Goal: Task Accomplishment & Management: Use online tool/utility

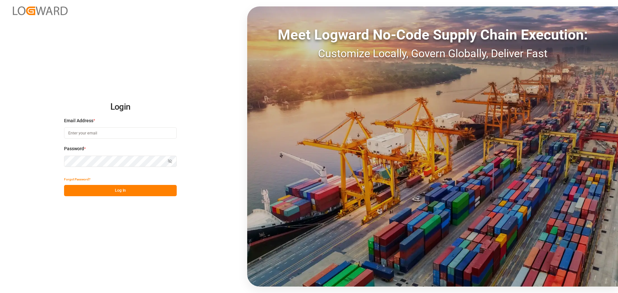
click at [104, 129] on input at bounding box center [120, 132] width 113 height 11
type input "[PERSON_NAME][EMAIL_ADDRESS][PERSON_NAME][DOMAIN_NAME]"
click at [149, 191] on button "Log In" at bounding box center [120, 190] width 113 height 11
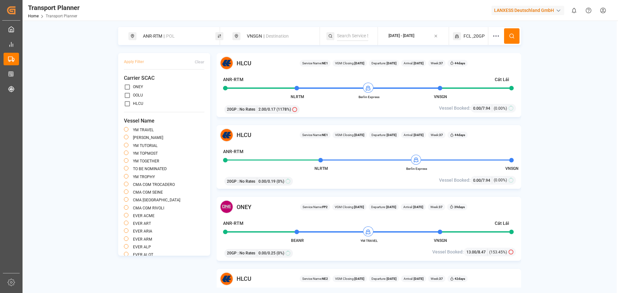
click at [246, 32] on div "VNSGN || Destination" at bounding box center [278, 36] width 70 height 12
click at [258, 81] on input "VNSGN" at bounding box center [272, 83] width 65 height 10
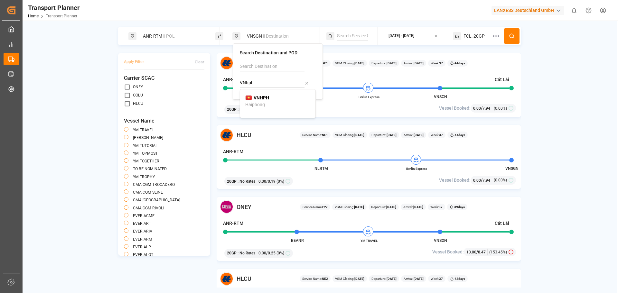
click at [283, 103] on div "VNHPH Haiphong" at bounding box center [277, 102] width 65 height 14
type input "VNHPH"
click at [509, 36] on icon at bounding box center [512, 36] width 6 height 6
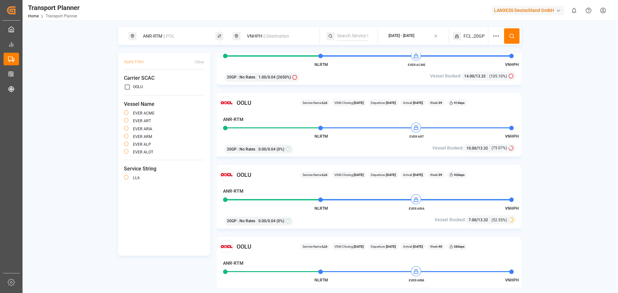
scroll to position [64, 0]
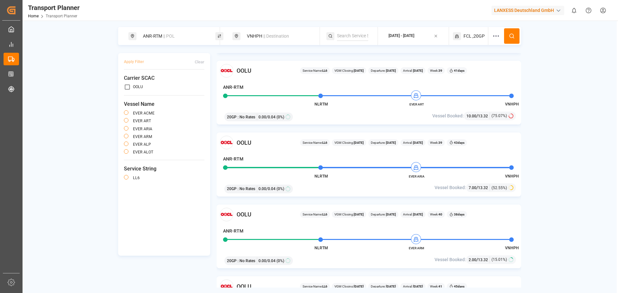
click at [282, 42] on div "VNHPH || Destination" at bounding box center [275, 36] width 87 height 18
click at [271, 36] on span "|| Destination" at bounding box center [276, 35] width 26 height 5
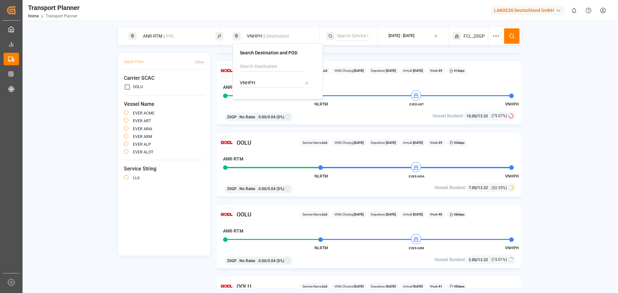
drag, startPoint x: 261, startPoint y: 84, endPoint x: 238, endPoint y: 81, distance: 23.3
click at [238, 81] on div "Search Destination and POD VNHPH" at bounding box center [278, 71] width 90 height 56
click at [268, 104] on div "[PERSON_NAME] ([PERSON_NAME])" at bounding box center [277, 108] width 65 height 14
type input "INNSA"
click at [391, 32] on div "[DATE] - [DATE]" at bounding box center [401, 36] width 26 height 8
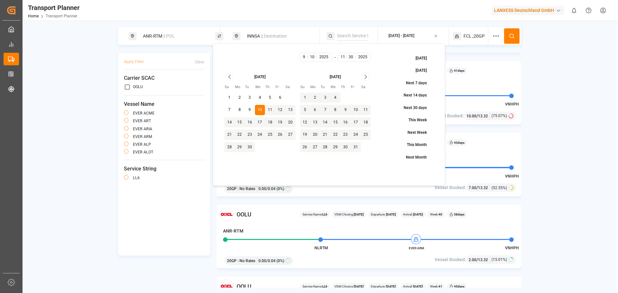
click at [252, 123] on button "16" at bounding box center [250, 122] width 10 height 10
type input "9"
type input "16"
click at [248, 123] on button "16" at bounding box center [250, 122] width 10 height 10
type input "16"
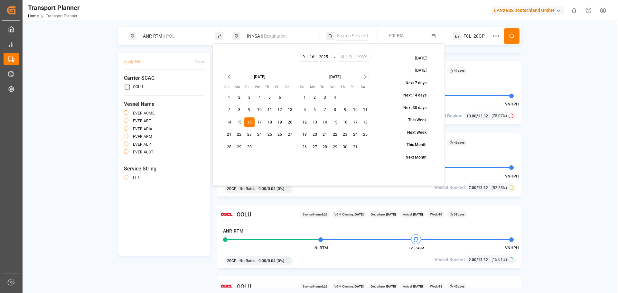
click at [368, 77] on icon "Go to next month" at bounding box center [365, 77] width 7 height 8
drag, startPoint x: 230, startPoint y: 159, endPoint x: 239, endPoint y: 158, distance: 8.7
click at [230, 159] on button "30" at bounding box center [229, 159] width 10 height 10
type input "11"
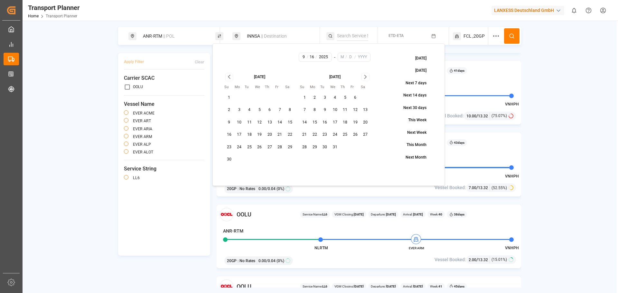
type input "30"
type input "2025"
click at [475, 37] on span ",20GP" at bounding box center [478, 36] width 12 height 7
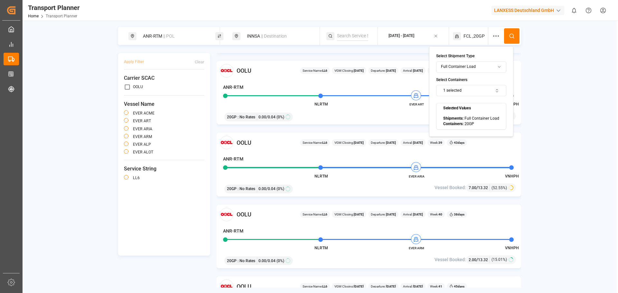
click at [462, 90] on button "1 selected" at bounding box center [471, 90] width 70 height 11
click at [452, 135] on div "40HC" at bounding box center [456, 134] width 23 height 6
click at [451, 115] on div "20GP" at bounding box center [456, 116] width 23 height 6
click at [515, 38] on button at bounding box center [511, 35] width 15 height 15
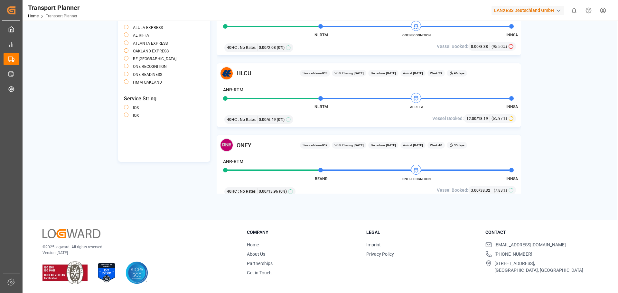
scroll to position [290, 0]
